Goal: Task Accomplishment & Management: Complete application form

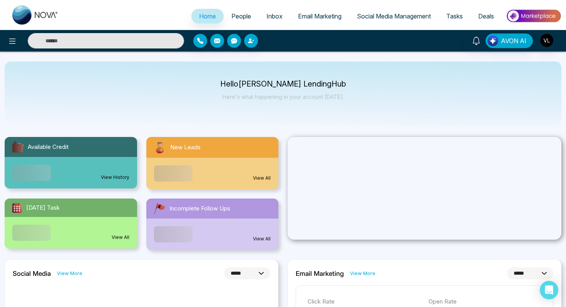
select select "*"
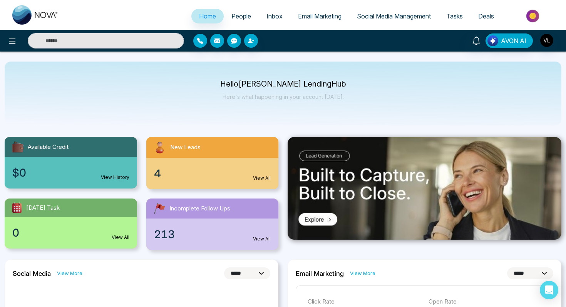
click at [92, 48] on div "AVON AI" at bounding box center [283, 41] width 566 height 22
click at [240, 18] on span "People" at bounding box center [241, 16] width 20 height 8
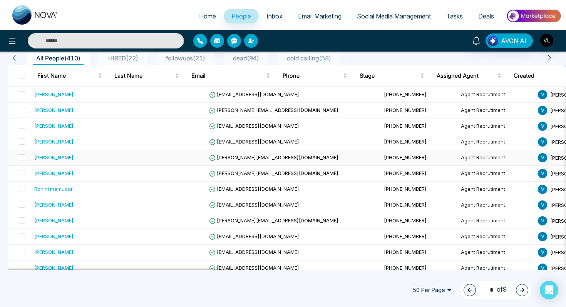
scroll to position [68, 0]
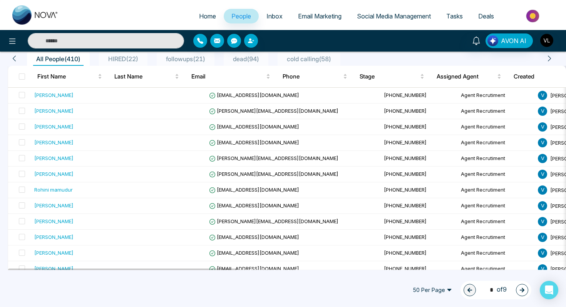
click at [456, 17] on span "Tasks" at bounding box center [454, 16] width 17 height 8
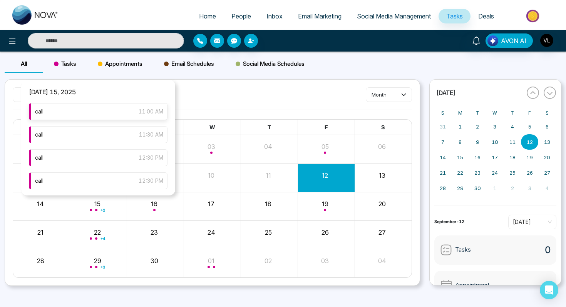
click at [124, 107] on div "call 11:00 AM" at bounding box center [98, 111] width 139 height 17
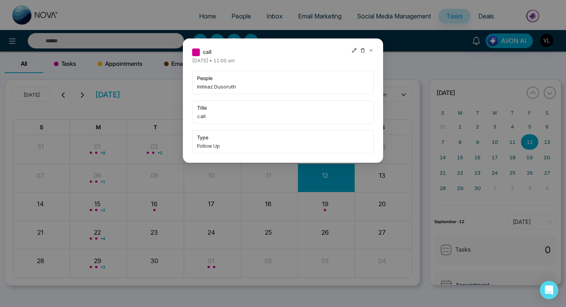
click at [371, 50] on icon at bounding box center [371, 50] width 2 height 2
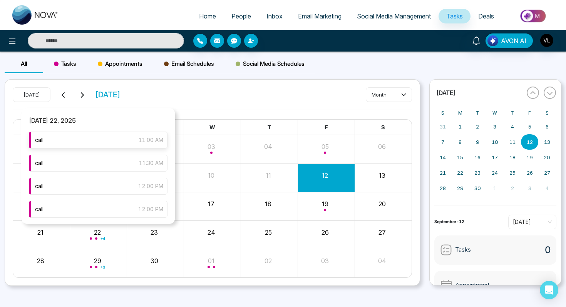
click at [135, 140] on div "call 11:00 AM" at bounding box center [98, 140] width 139 height 17
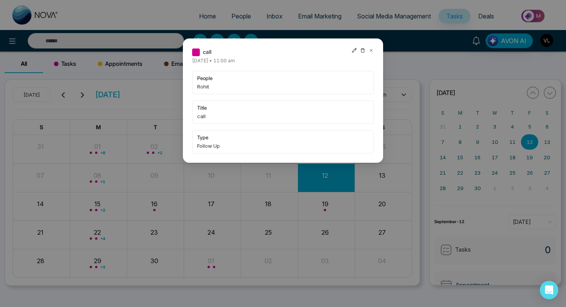
click at [372, 51] on icon at bounding box center [370, 50] width 5 height 5
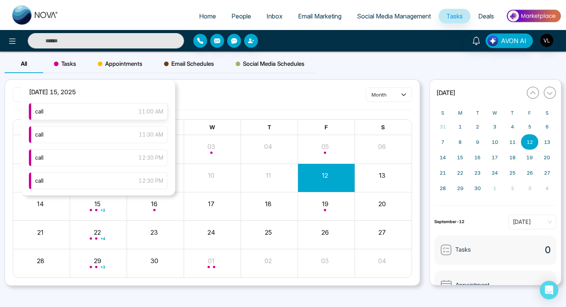
click at [128, 108] on div "call 11:00 AM" at bounding box center [98, 111] width 139 height 17
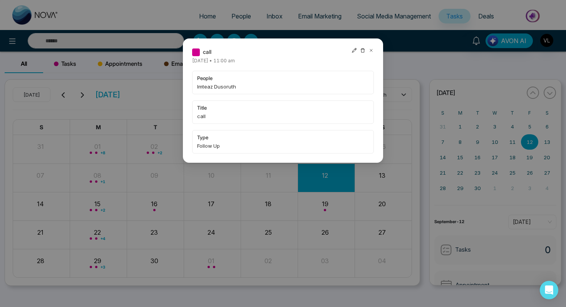
click at [99, 37] on div "call [DATE] • 11:00 am people Imteaz Dusoruth title call type Follow Up" at bounding box center [283, 153] width 566 height 307
click at [369, 52] on icon at bounding box center [370, 50] width 5 height 5
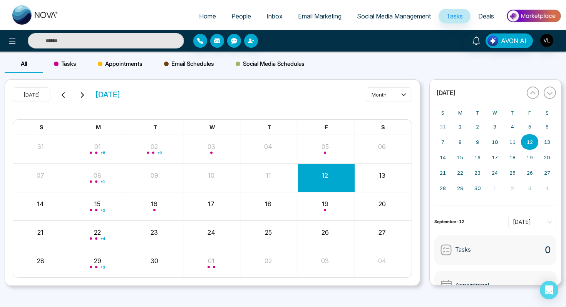
click at [109, 43] on input "text" at bounding box center [106, 40] width 156 height 15
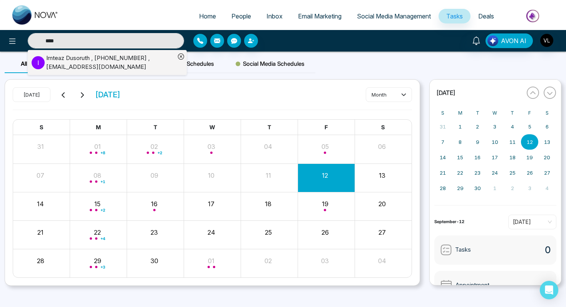
type input "****"
click at [43, 64] on p "I" at bounding box center [38, 62] width 13 height 13
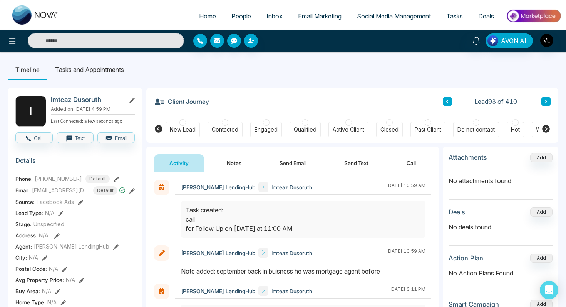
click at [90, 73] on li "Tasks and Appointments" at bounding box center [89, 69] width 84 height 21
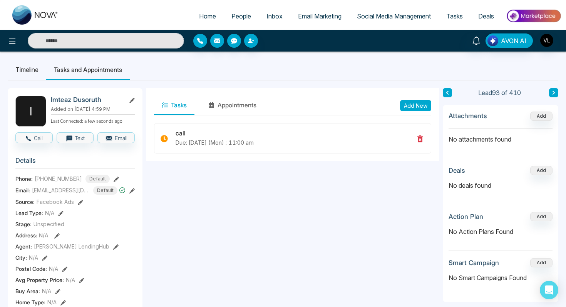
click at [415, 101] on button "Add New" at bounding box center [415, 105] width 31 height 11
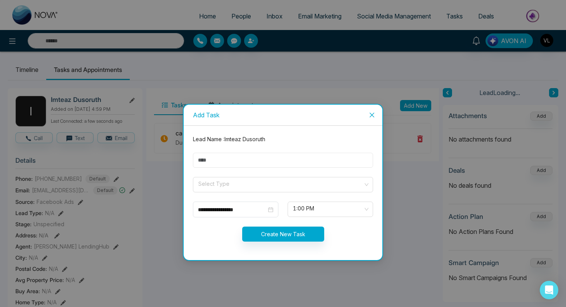
click at [217, 158] on input "text" at bounding box center [283, 160] width 180 height 15
type input "****"
click at [219, 181] on input "search" at bounding box center [279, 183] width 165 height 12
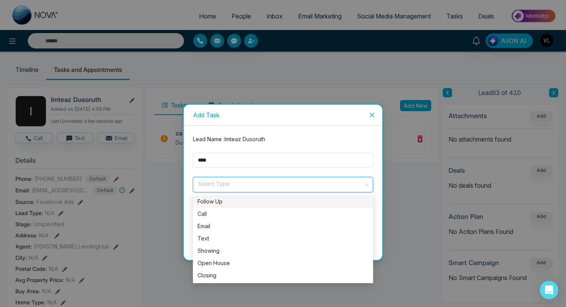
click at [222, 197] on div "Follow Up" at bounding box center [283, 201] width 180 height 12
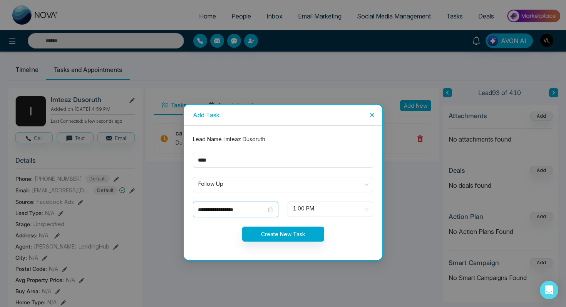
click at [268, 210] on div "**********" at bounding box center [235, 209] width 75 height 8
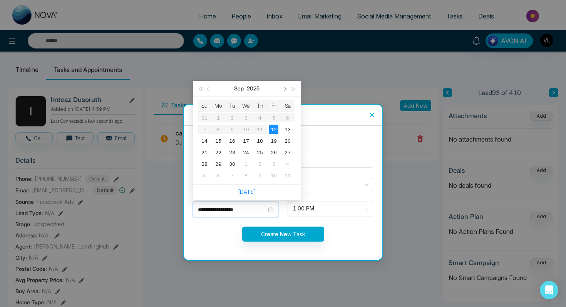
click at [281, 94] on button "button" at bounding box center [284, 88] width 8 height 15
type input "**********"
click at [219, 162] on div "27" at bounding box center [218, 163] width 9 height 9
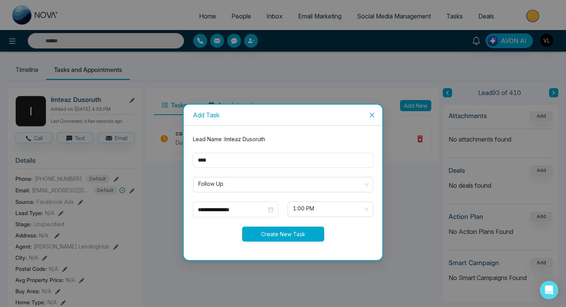
click at [268, 228] on button "Create New Task" at bounding box center [283, 234] width 82 height 15
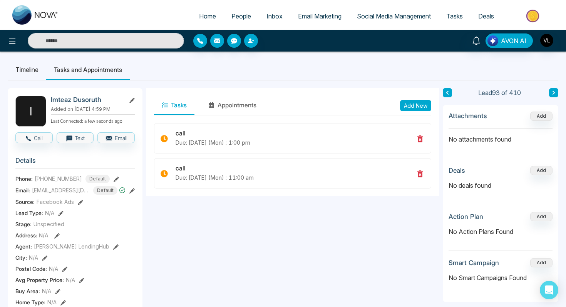
click at [243, 14] on span "People" at bounding box center [241, 16] width 20 height 8
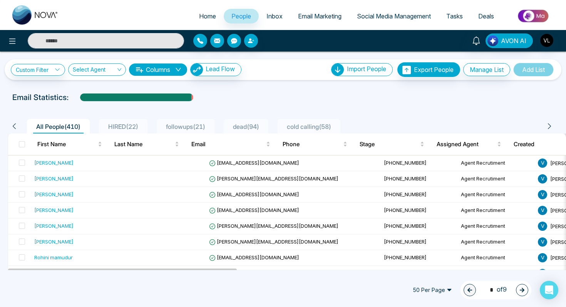
click at [453, 17] on span "Tasks" at bounding box center [454, 16] width 17 height 8
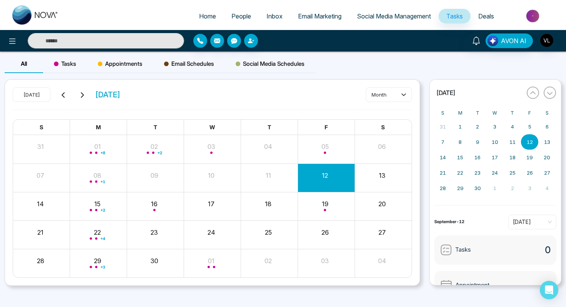
scroll to position [7, 0]
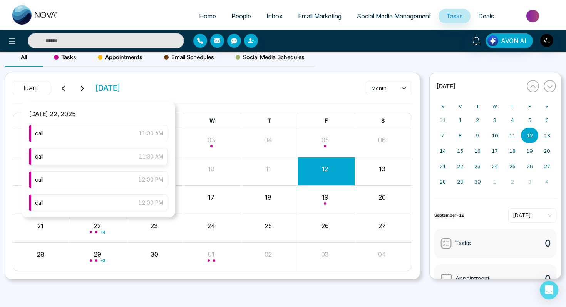
click at [77, 161] on div "call 11:30 AM" at bounding box center [98, 156] width 139 height 17
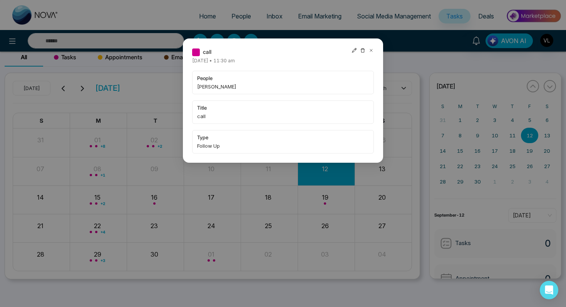
click at [372, 50] on icon at bounding box center [370, 50] width 5 height 5
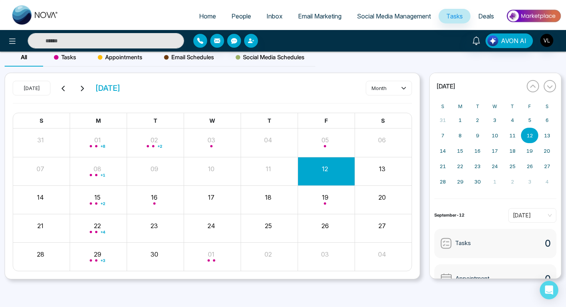
click at [90, 42] on input "text" at bounding box center [106, 40] width 156 height 15
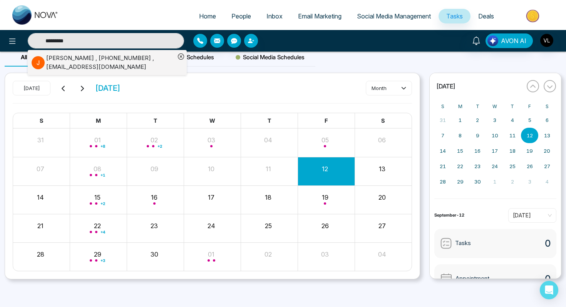
type input "*********"
click at [94, 64] on div "[PERSON_NAME] , [PHONE_NUMBER] , [EMAIL_ADDRESS][DOMAIN_NAME]" at bounding box center [110, 62] width 129 height 17
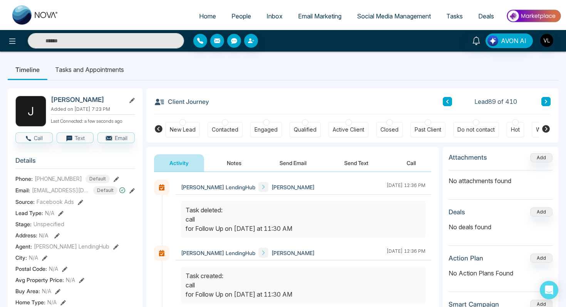
scroll to position [1, 0]
click at [240, 11] on link "People" at bounding box center [241, 16] width 35 height 15
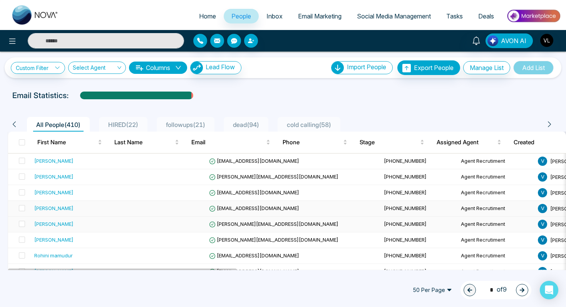
scroll to position [1, 0]
